Goal: Information Seeking & Learning: Learn about a topic

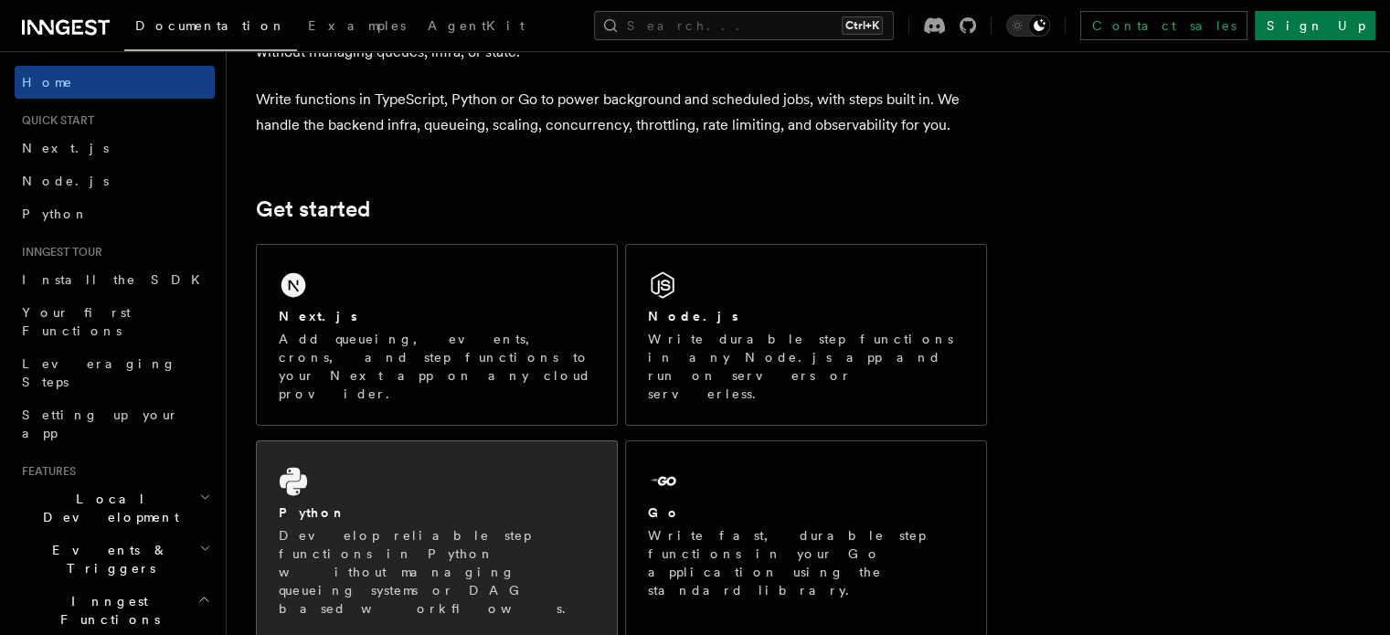
click at [515, 452] on div "Python Develop reliable step functions in Python without managing queueing syst…" at bounding box center [437, 540] width 360 height 198
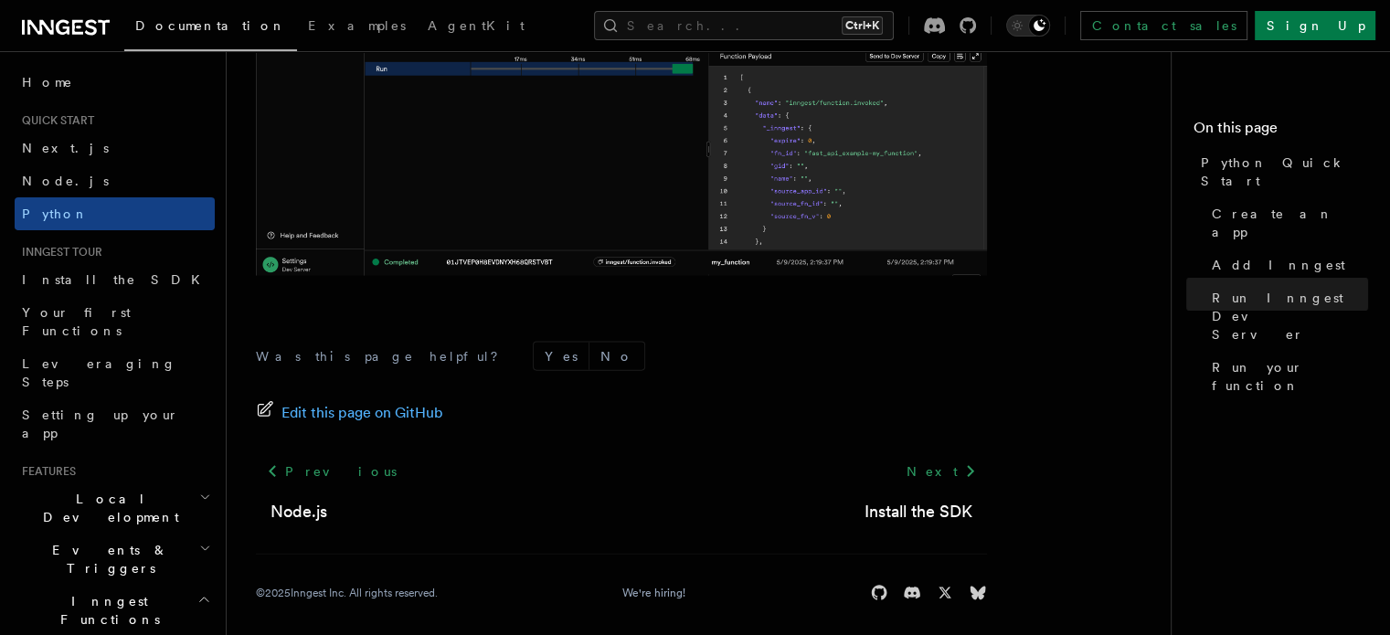
scroll to position [3983, 0]
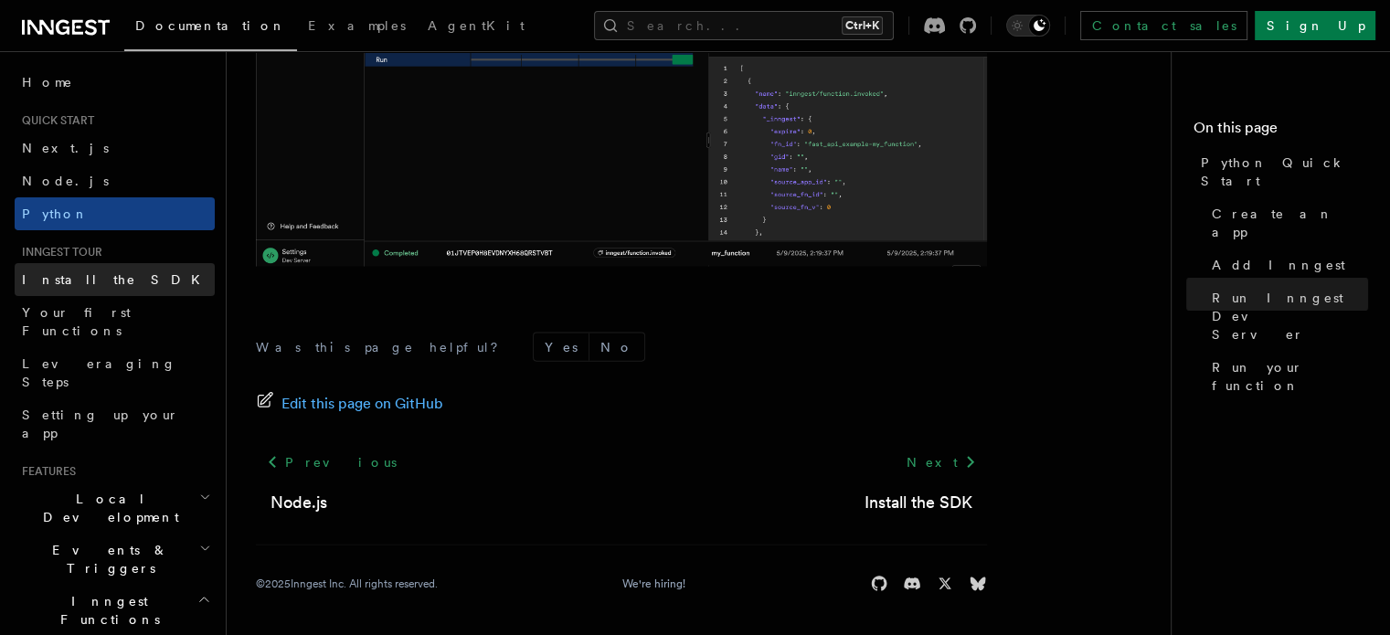
click at [151, 290] on link "Install the SDK" at bounding box center [115, 279] width 200 height 33
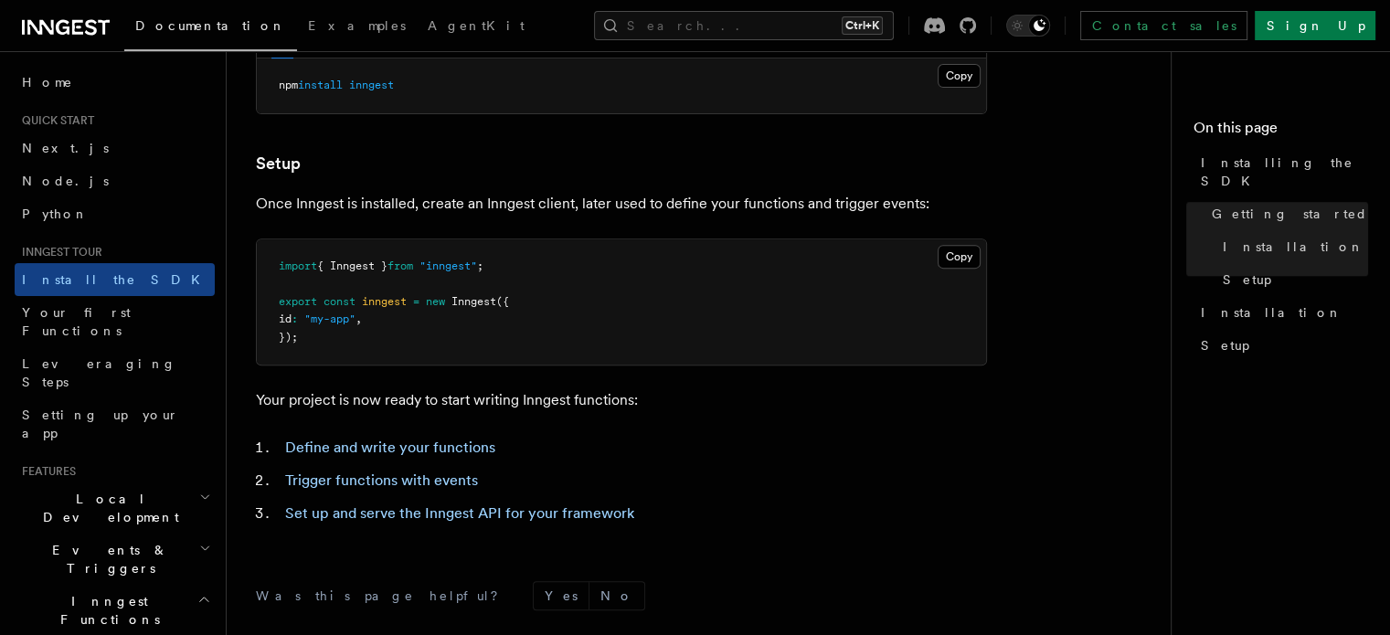
scroll to position [654, 0]
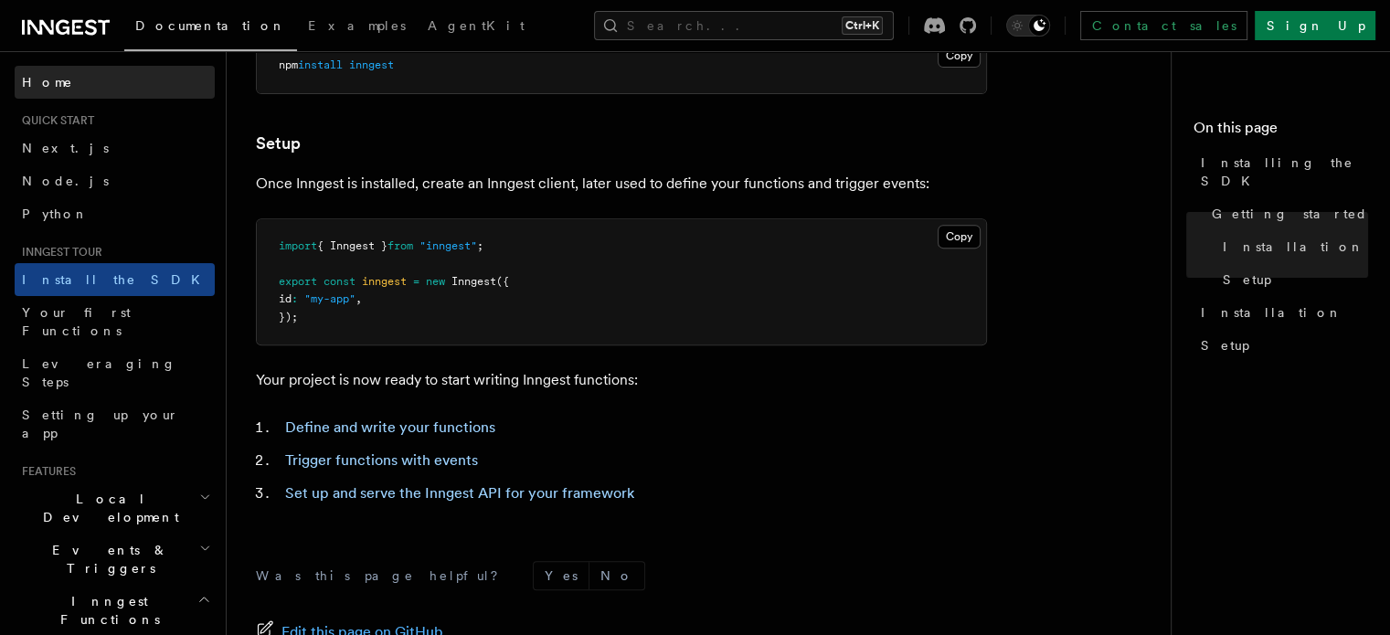
click at [60, 82] on link "Home" at bounding box center [115, 82] width 200 height 33
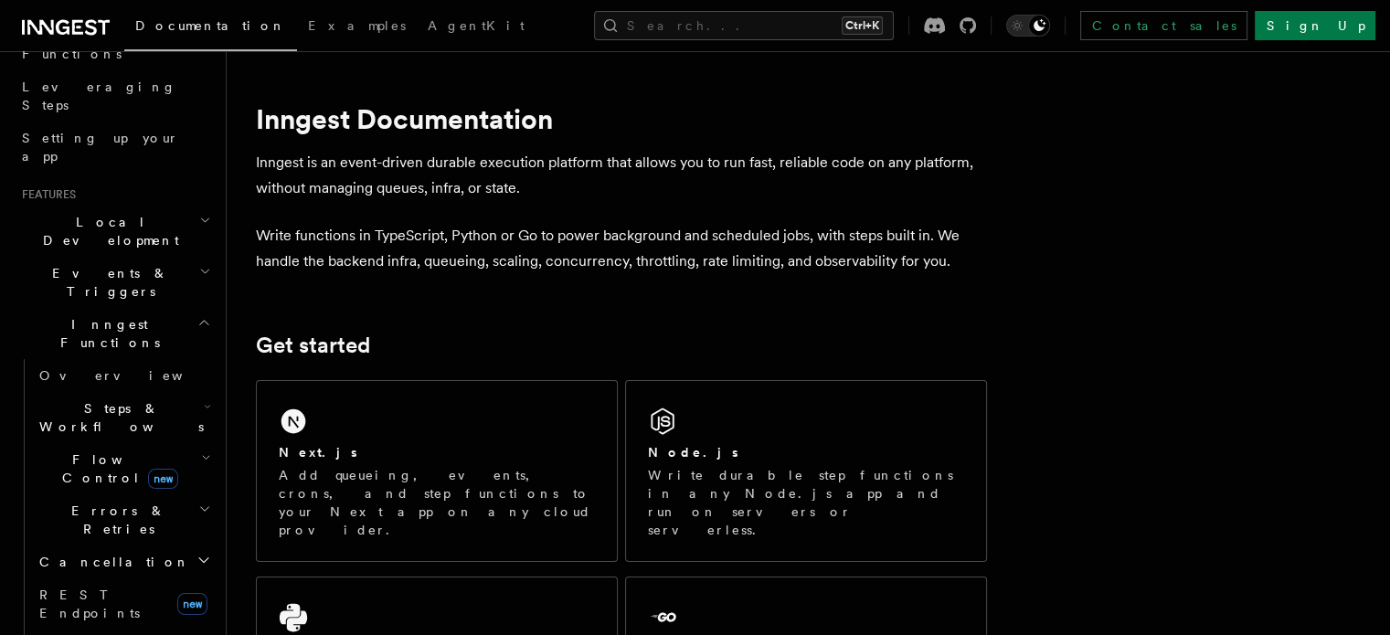
scroll to position [548, 0]
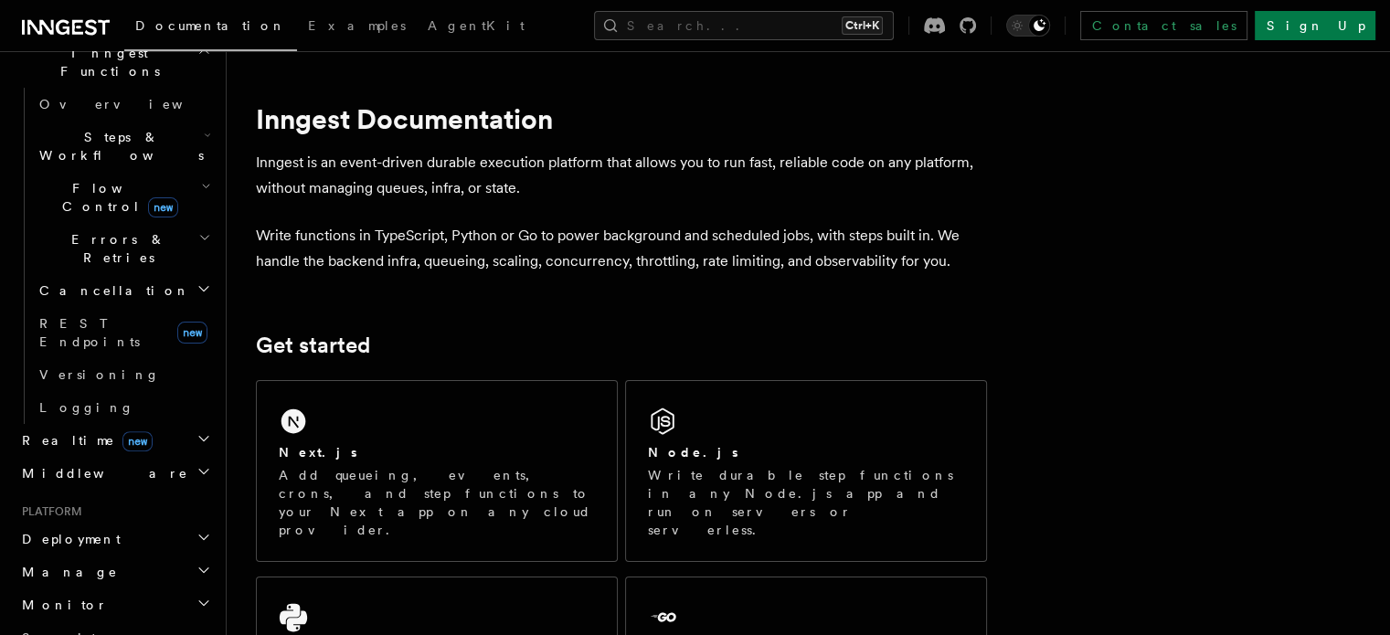
click at [158, 424] on h2 "Realtime new" at bounding box center [115, 440] width 200 height 33
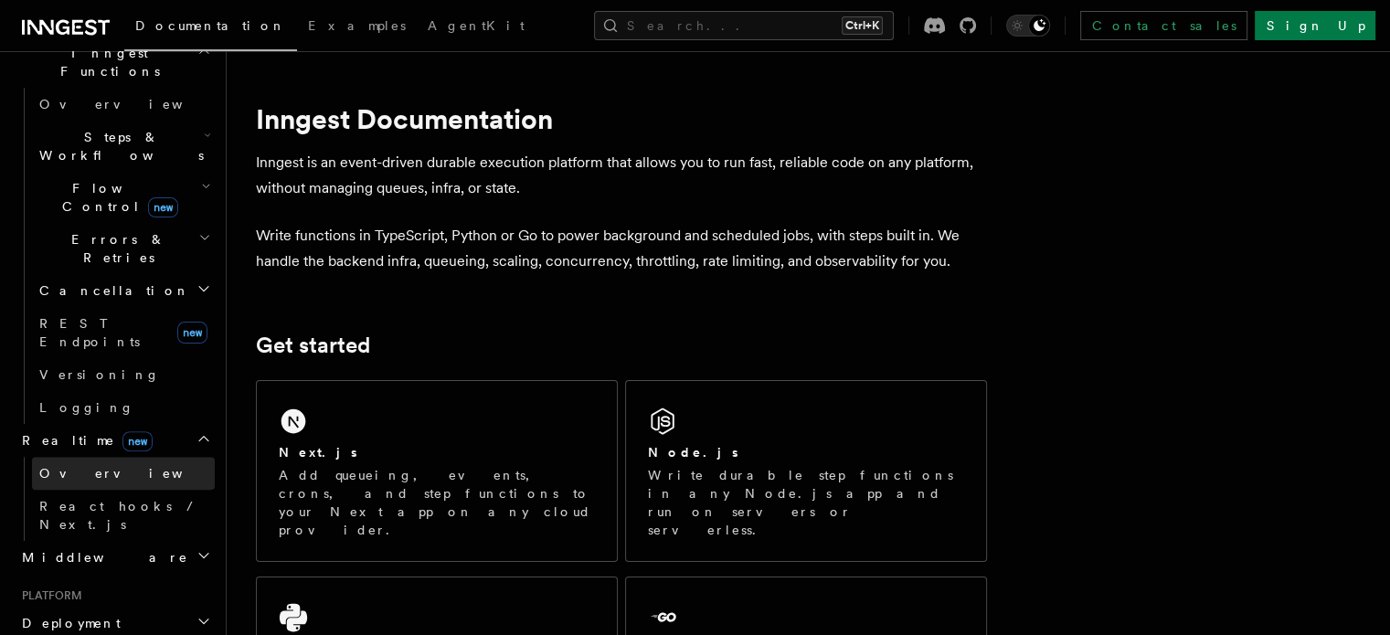
click at [154, 457] on link "Overview" at bounding box center [123, 473] width 183 height 33
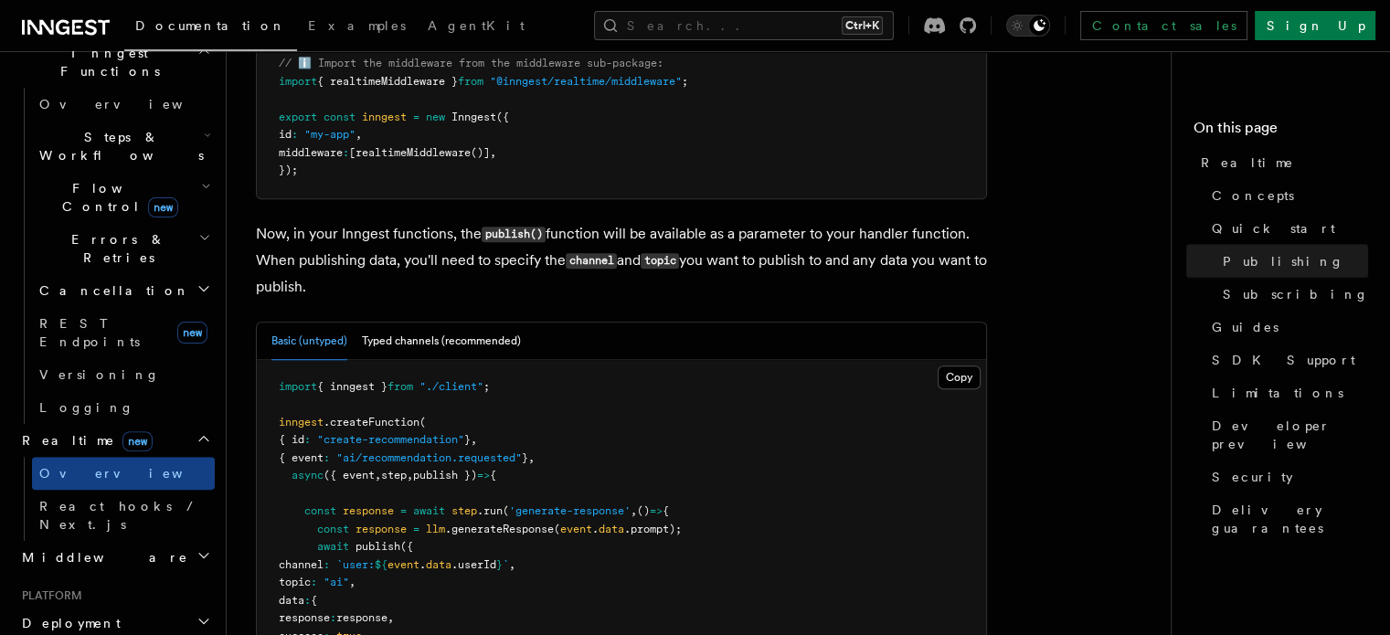
scroll to position [1401, 0]
click at [462, 344] on button "Typed channels (recommended)" at bounding box center [441, 340] width 159 height 37
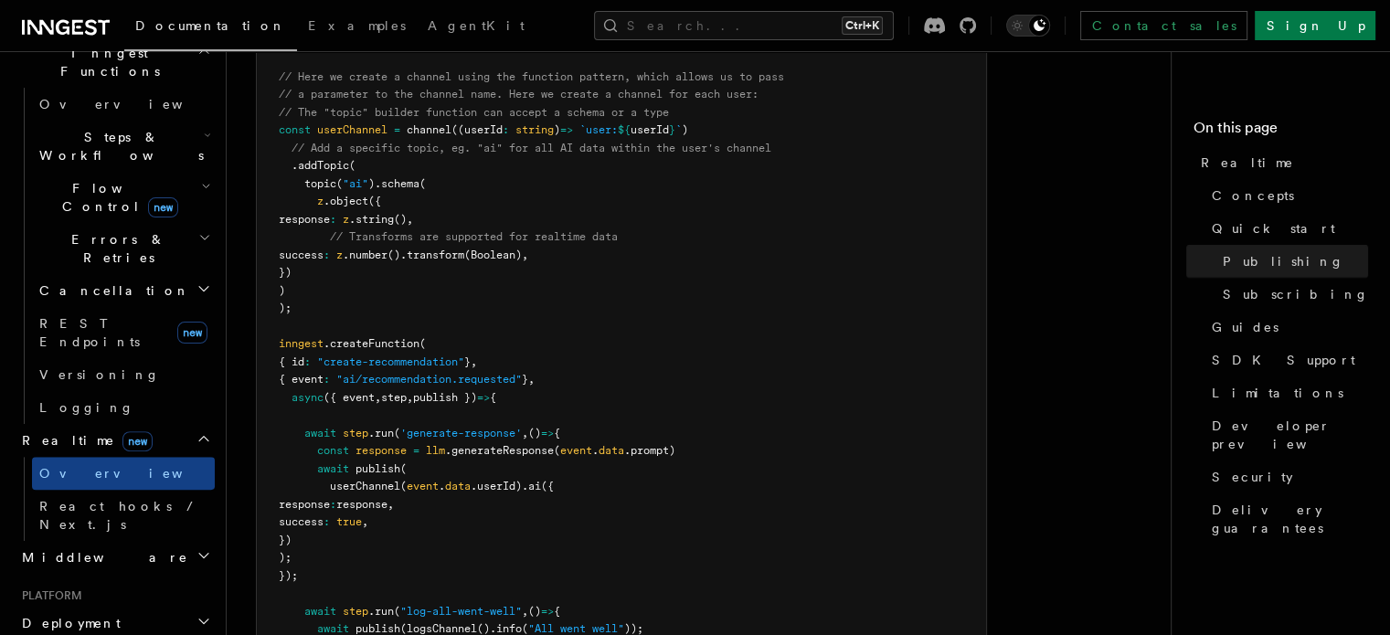
scroll to position [0, 0]
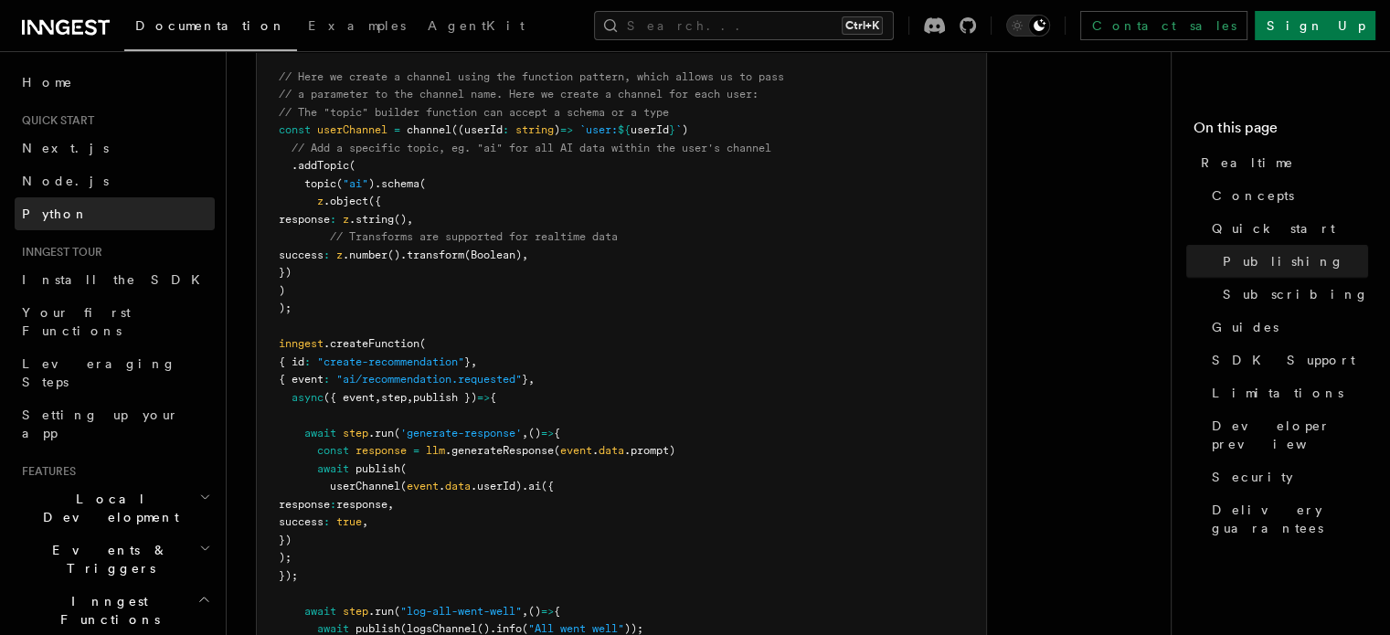
click at [88, 214] on link "Python" at bounding box center [115, 213] width 200 height 33
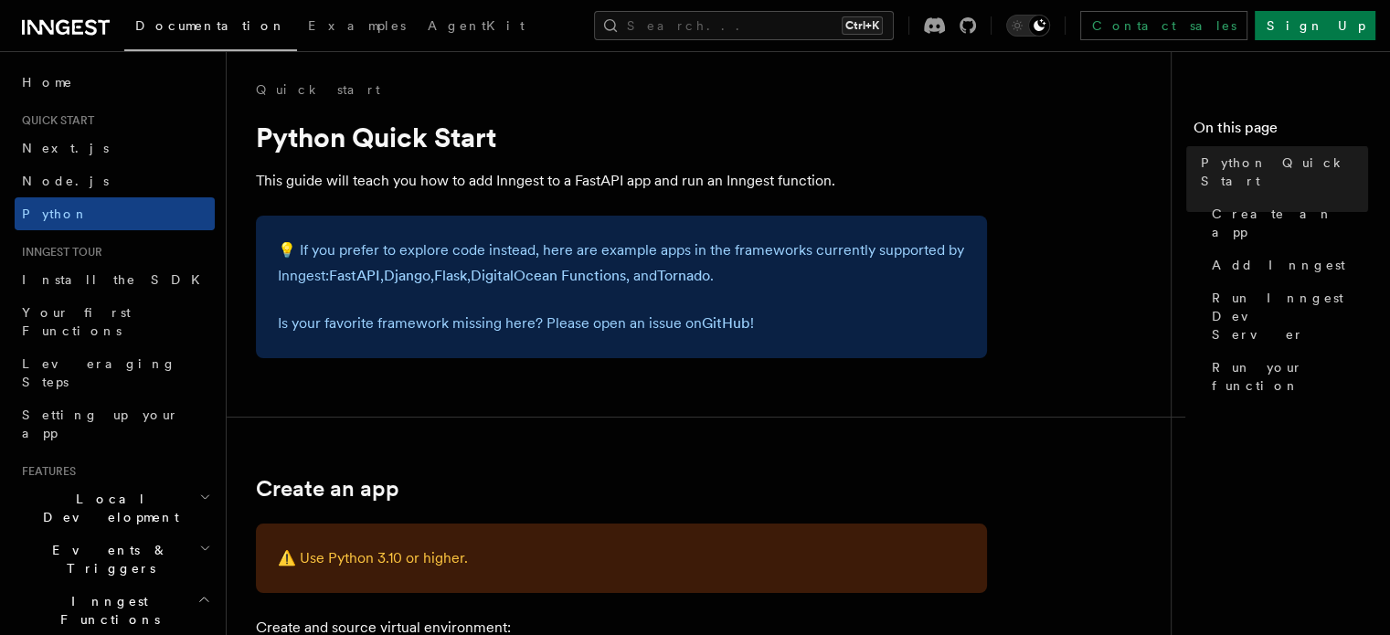
click at [65, 116] on span "Quick start" at bounding box center [55, 120] width 80 height 15
click at [40, 68] on link "Home" at bounding box center [115, 82] width 200 height 33
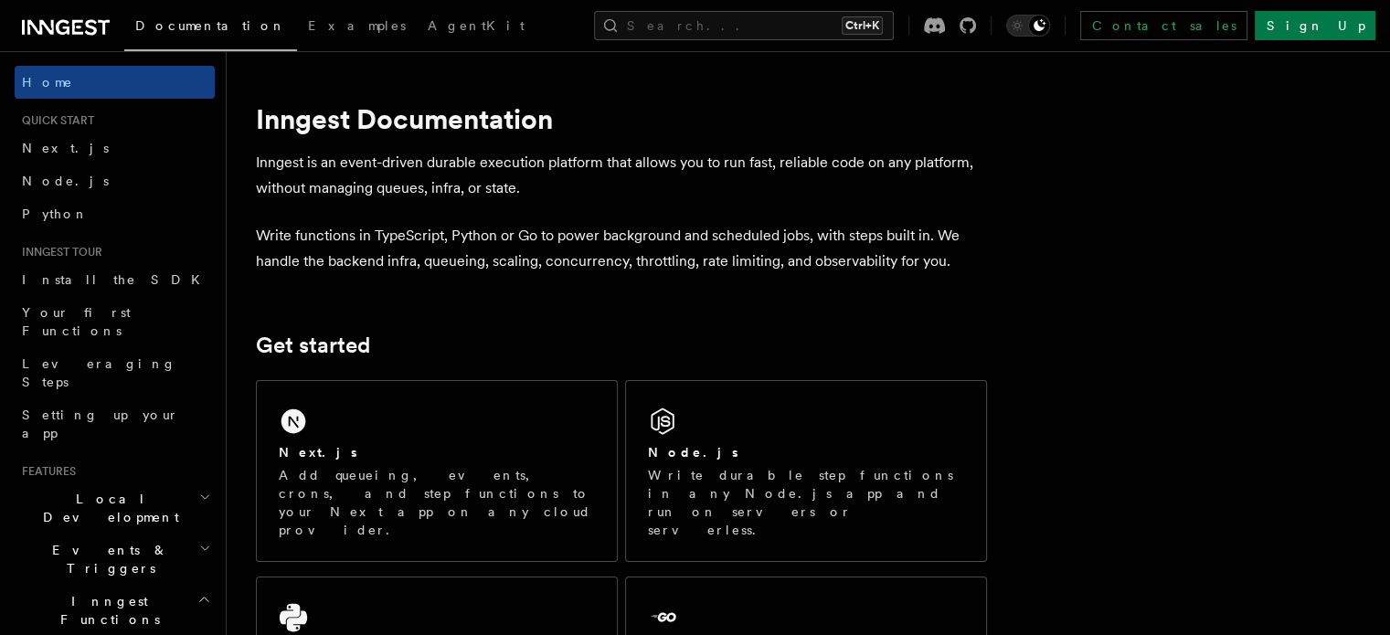
click at [1140, 37] on div "Contact sales Sign Up" at bounding box center [1141, 25] width 467 height 29
click at [1026, 31] on icon "Toggle dark mode" at bounding box center [1017, 25] width 18 height 18
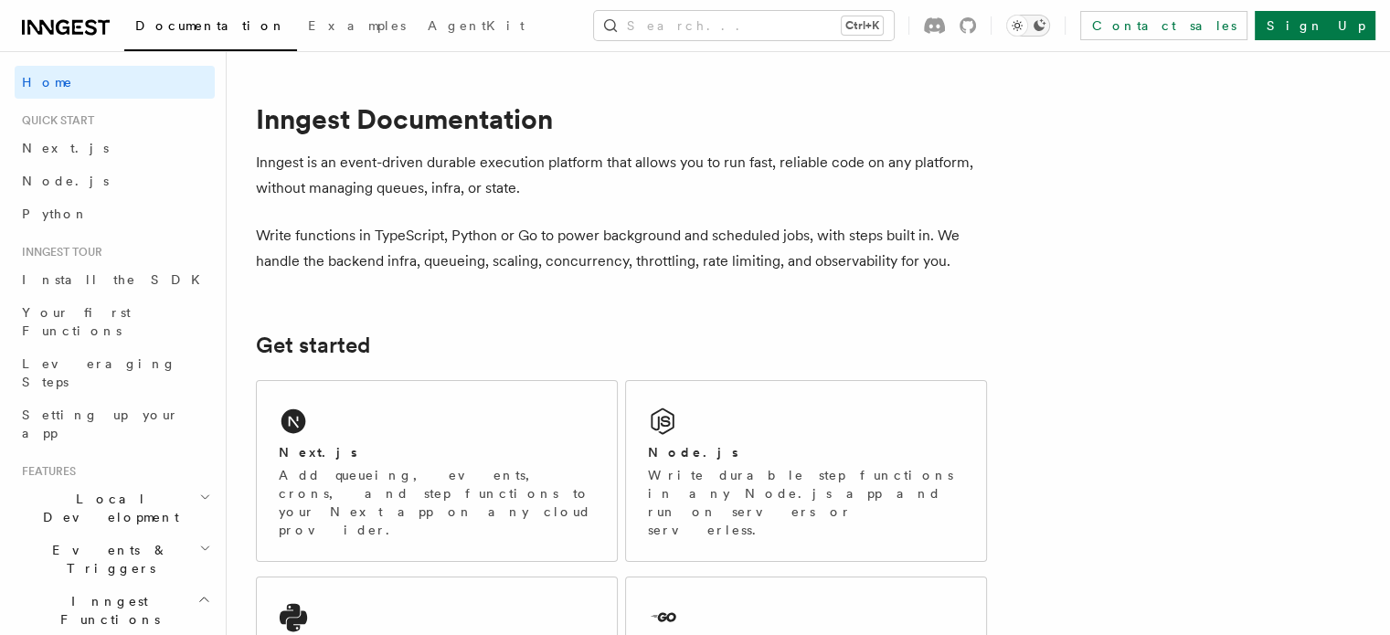
click at [1050, 25] on button "Toggle dark mode" at bounding box center [1028, 26] width 44 height 22
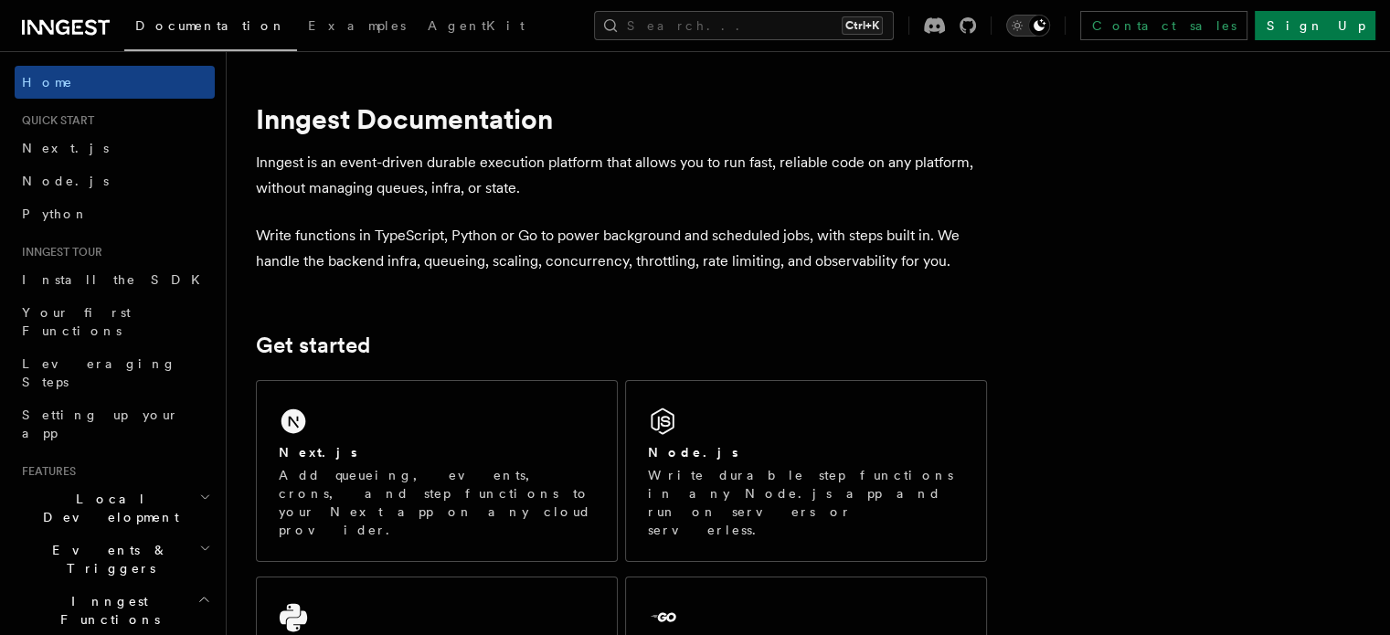
click at [1019, 25] on icon "Toggle dark mode" at bounding box center [1016, 26] width 5 height 5
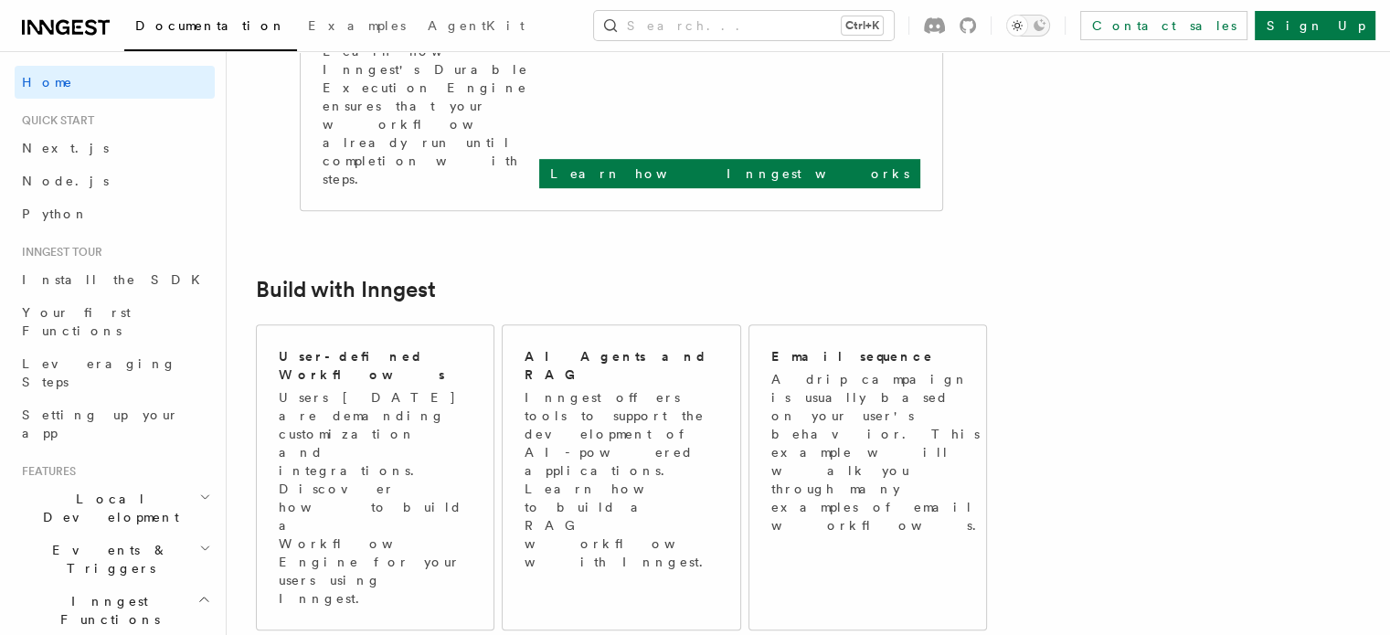
scroll to position [853, 0]
